Goal: Communication & Community: Participate in discussion

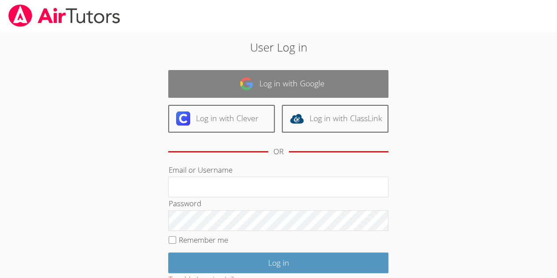
click at [200, 89] on link "Log in with Google" at bounding box center [278, 84] width 220 height 28
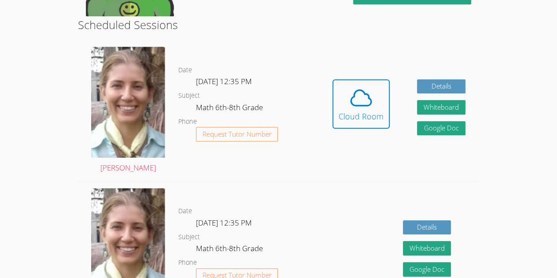
scroll to position [221, 0]
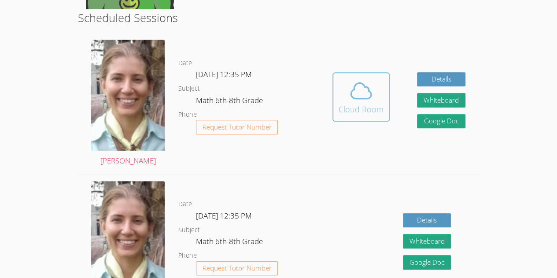
click at [355, 102] on icon at bounding box center [361, 90] width 25 height 25
click at [379, 107] on div "Cloud Room" at bounding box center [361, 109] width 45 height 12
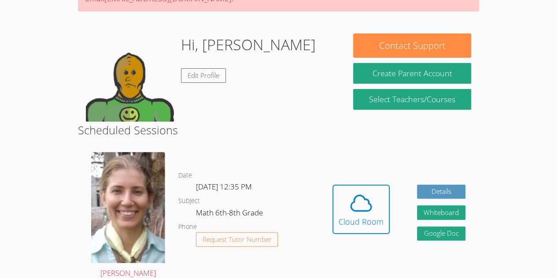
scroll to position [109, 0]
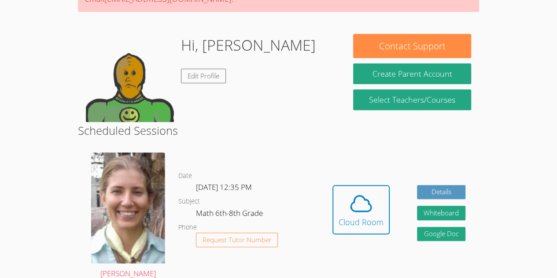
click at [123, 87] on img at bounding box center [130, 78] width 88 height 88
click at [192, 75] on link "Edit Profile" at bounding box center [203, 76] width 45 height 15
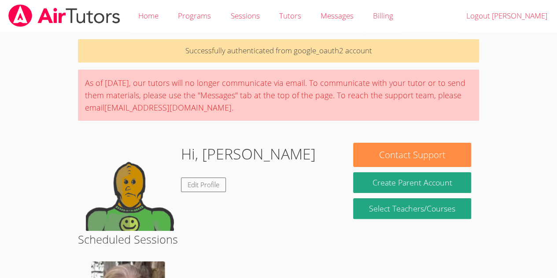
scroll to position [109, 0]
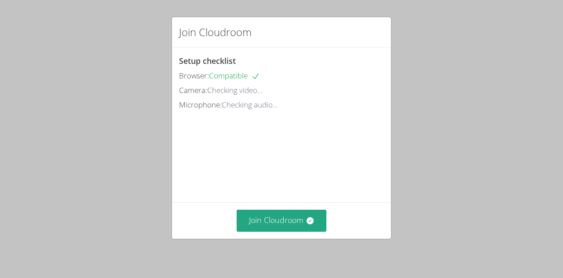
click at [253, 236] on div "Join Cloudroom" at bounding box center [281, 220] width 219 height 36
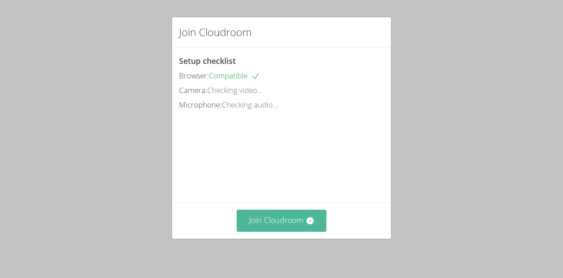
click at [242, 213] on button "Join Cloudroom" at bounding box center [282, 221] width 90 height 22
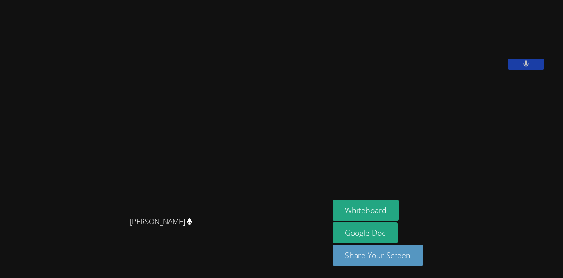
click at [402, 146] on aside "Rafael Ramos Gomes Aguiar Whiteboard Google Doc Share Your Screen" at bounding box center [439, 139] width 220 height 278
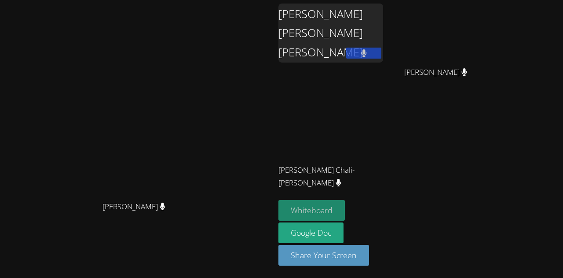
click at [345, 214] on button "Whiteboard" at bounding box center [312, 210] width 66 height 21
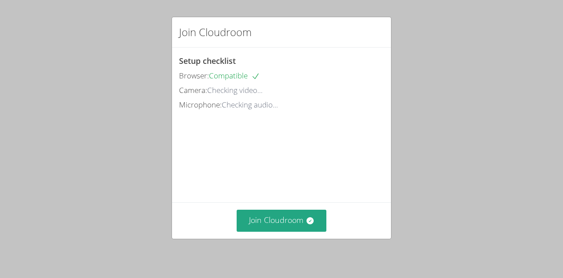
click at [258, 205] on div "Join Cloudroom" at bounding box center [281, 220] width 219 height 36
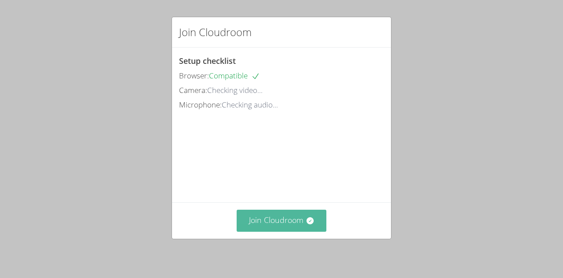
click at [253, 225] on button "Join Cloudroom" at bounding box center [282, 221] width 90 height 22
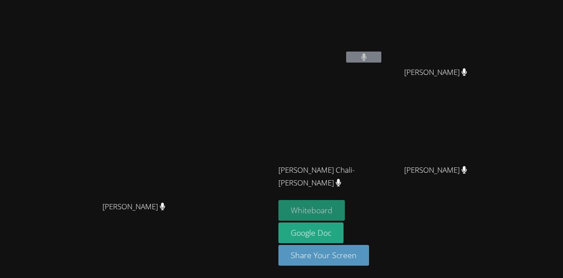
click at [345, 205] on button "Whiteboard" at bounding box center [312, 210] width 66 height 21
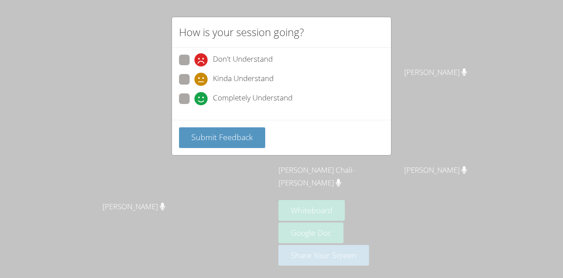
click at [188, 103] on label "Completely Understand" at bounding box center [236, 99] width 114 height 12
click at [195, 101] on input "Completely Understand" at bounding box center [198, 96] width 7 height 7
radio input "true"
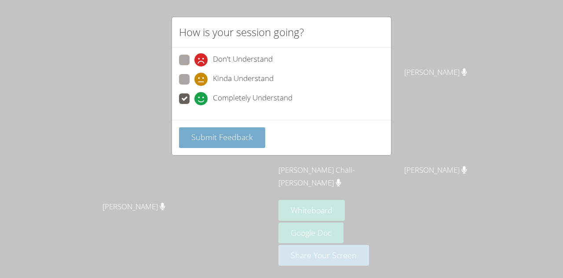
click at [195, 145] on button "Submit Feedback" at bounding box center [222, 137] width 86 height 21
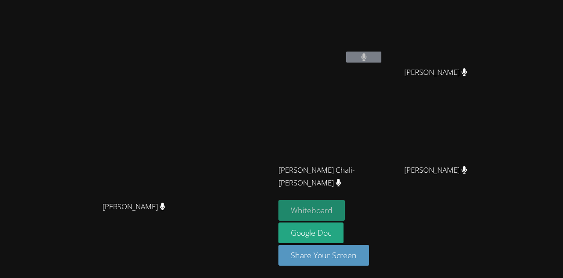
click at [345, 212] on button "Whiteboard" at bounding box center [312, 210] width 66 height 21
